Goal: Find specific page/section: Find specific page/section

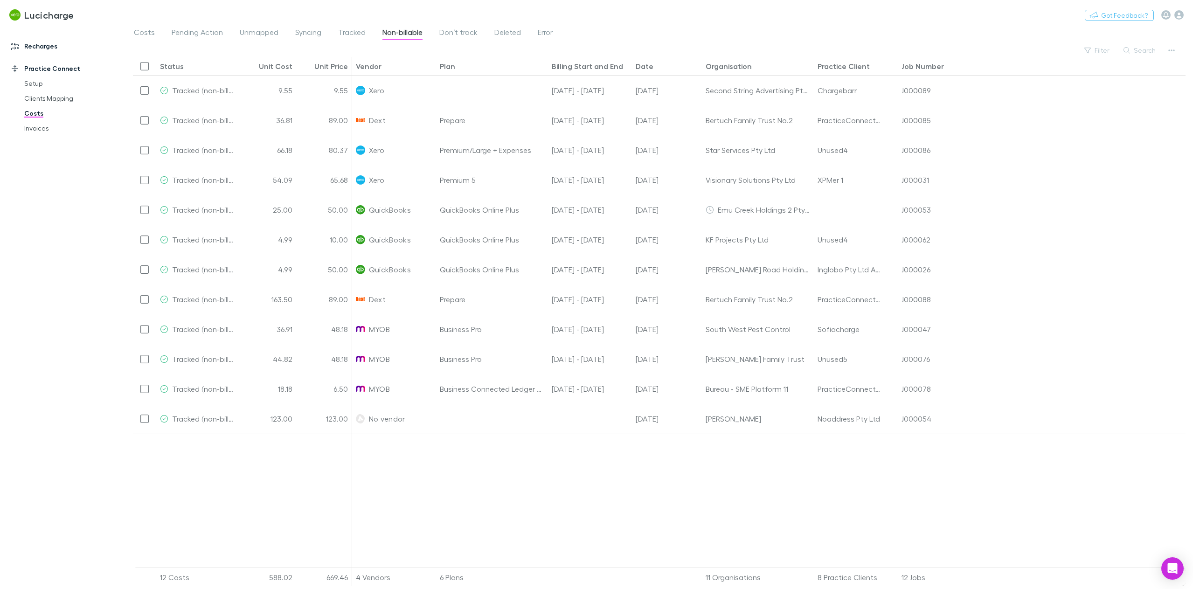
drag, startPoint x: 0, startPoint y: 0, endPoint x: 42, endPoint y: 50, distance: 65.3
click at [42, 50] on link "Recharges" at bounding box center [66, 46] width 129 height 15
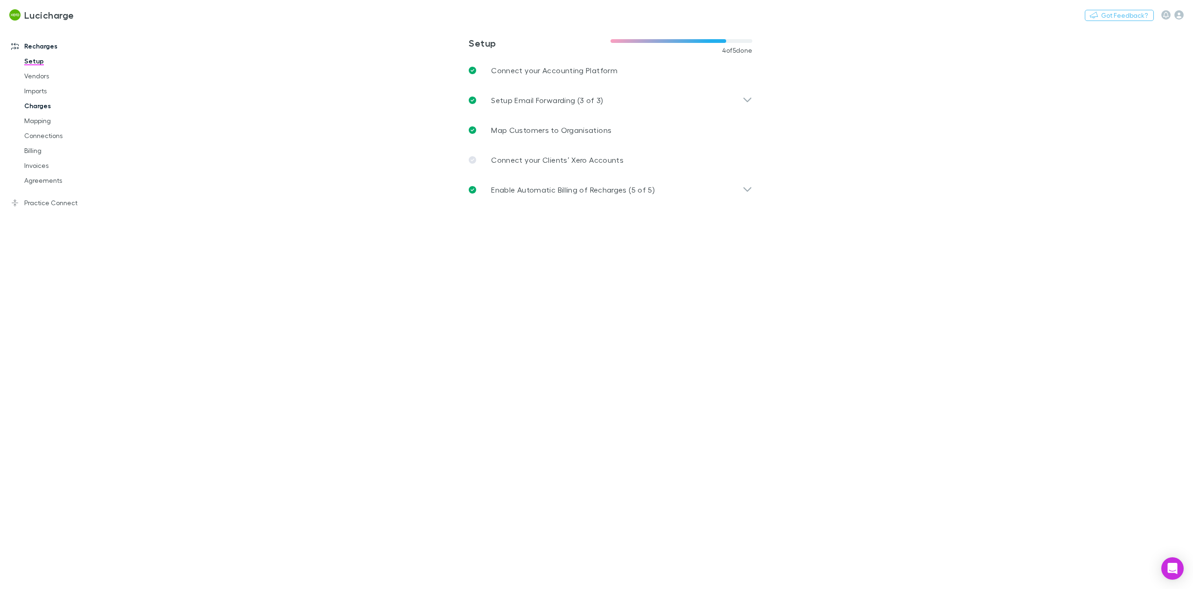
click at [49, 107] on link "Charges" at bounding box center [73, 105] width 116 height 15
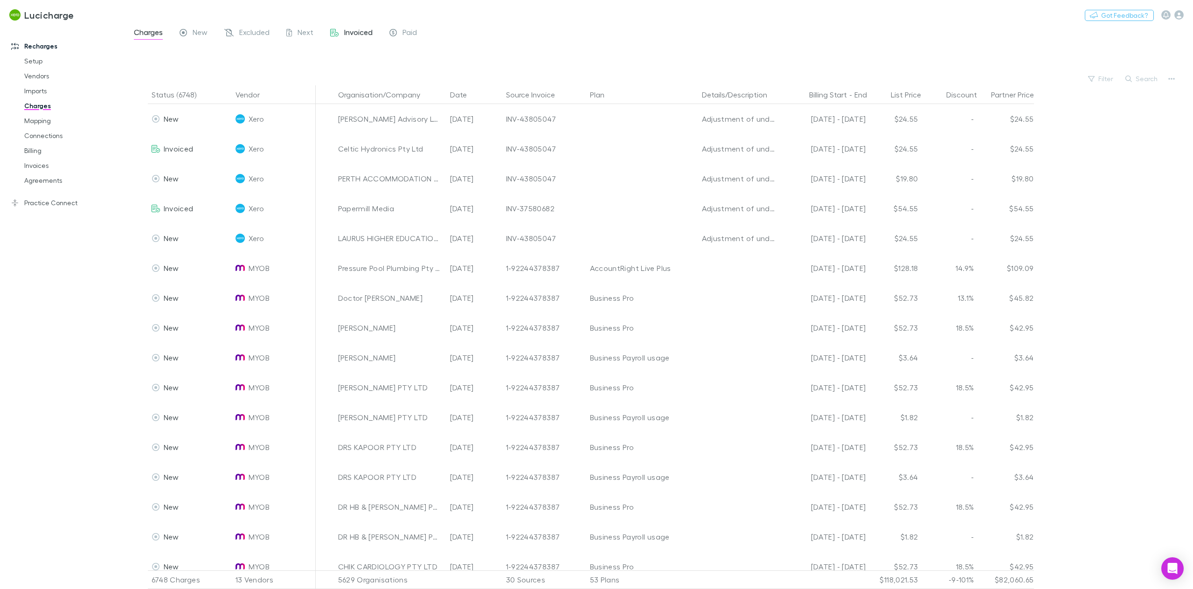
click at [356, 31] on span "Invoiced" at bounding box center [358, 34] width 28 height 12
